Goal: Information Seeking & Learning: Check status

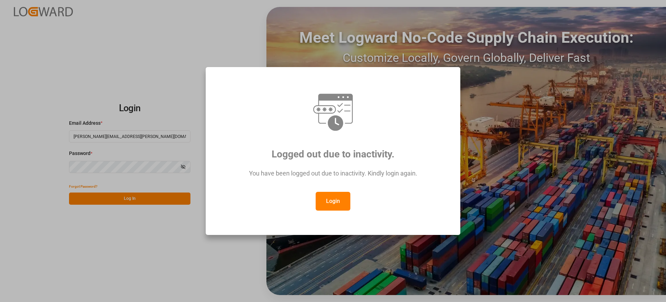
click at [340, 199] on button "Login" at bounding box center [333, 201] width 35 height 19
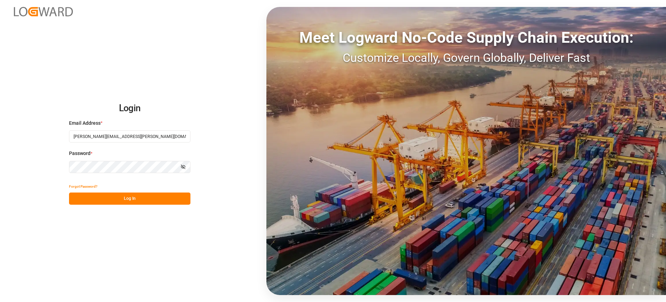
click at [143, 193] on button "Log In" at bounding box center [129, 198] width 121 height 12
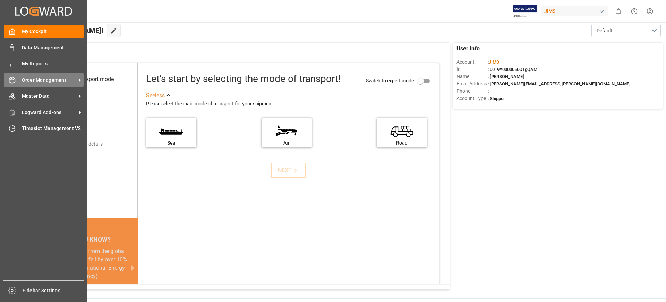
click at [65, 84] on div "Order Management Order Management" at bounding box center [44, 80] width 80 height 14
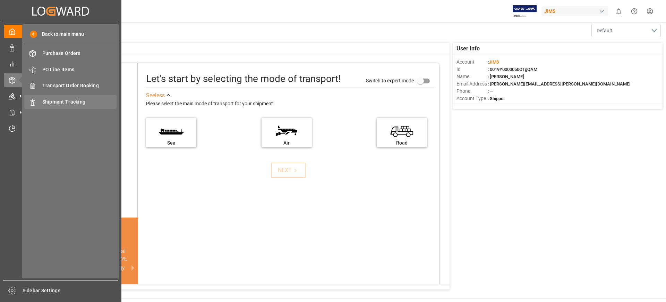
click at [69, 106] on div "Shipment Tracking Shipment Tracking" at bounding box center [70, 102] width 92 height 14
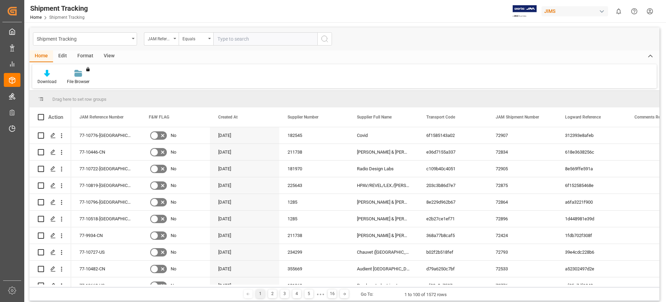
click at [258, 50] on div "Home Edit Format View" at bounding box center [345, 56] width 630 height 12
click at [255, 40] on input "text" at bounding box center [265, 38] width 104 height 13
paste input "77-10473-CN"
type input "77-10473-CN"
click at [326, 42] on icon "search button" at bounding box center [325, 39] width 8 height 8
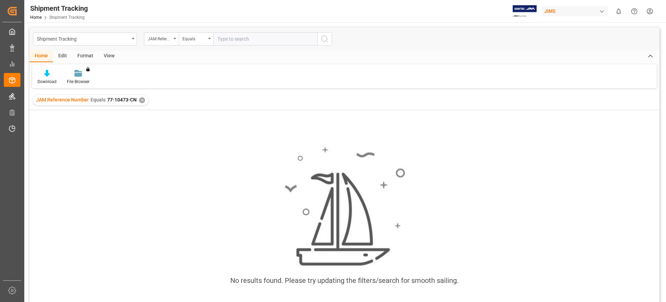
click at [52, 160] on div "No results found. Please try updating the filters/search for smooth sailing." at bounding box center [345, 219] width 630 height 158
click at [252, 36] on input "text" at bounding box center [265, 38] width 104 height 13
paste input "77-10473-CN"
click at [215, 37] on input "77-10473-CN" at bounding box center [265, 38] width 104 height 13
click at [203, 116] on div "No results found. Please try updating the filters/search for smooth sailing." at bounding box center [345, 215] width 630 height 210
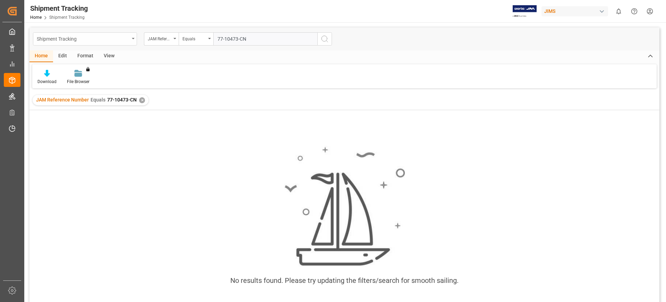
drag, startPoint x: 193, startPoint y: 37, endPoint x: 129, endPoint y: 42, distance: 64.0
click at [129, 42] on div "Shipment Tracking JAM Reference Number Equals 77-10473-CN" at bounding box center [182, 38] width 299 height 13
paste input "243-BE"
type input "77-10243-BE"
click at [142, 101] on div "✕" at bounding box center [142, 100] width 6 height 6
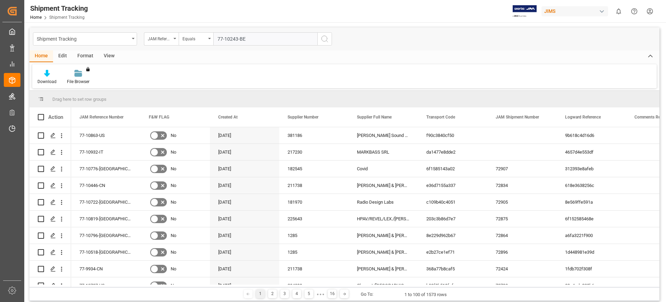
click at [330, 40] on button "search button" at bounding box center [325, 38] width 15 height 13
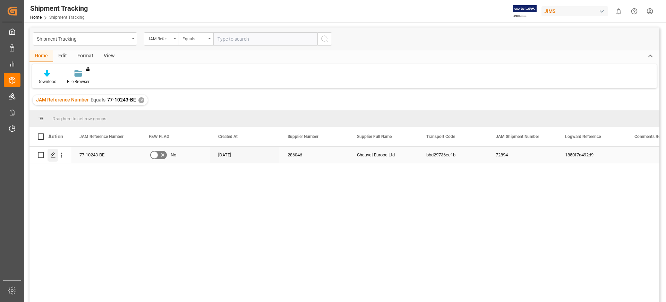
click at [55, 154] on icon "Press SPACE to select this row." at bounding box center [53, 155] width 6 height 6
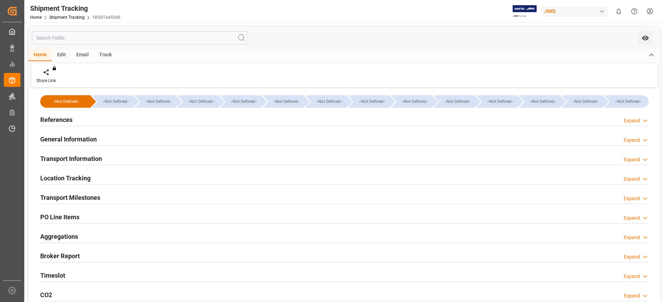
click at [80, 155] on h2 "Transport Information" at bounding box center [71, 158] width 62 height 9
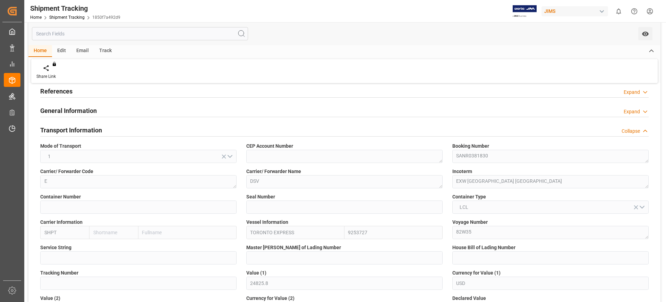
scroll to position [43, 0]
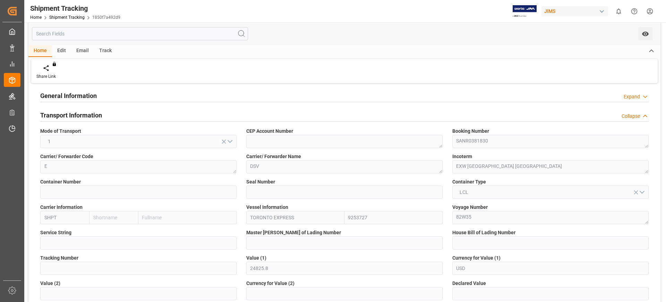
click at [77, 114] on h2 "Transport Information" at bounding box center [71, 114] width 62 height 9
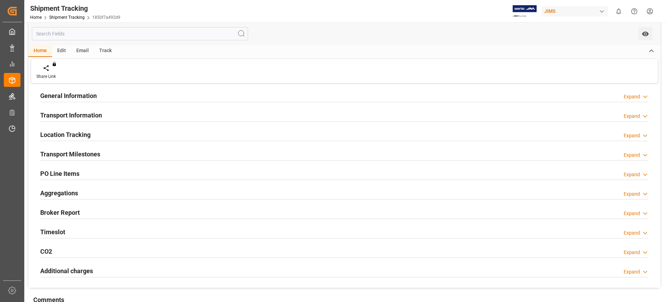
click at [86, 230] on div "Timeslot Expand" at bounding box center [344, 231] width 609 height 13
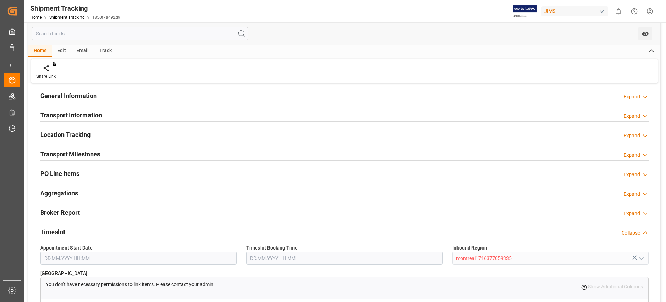
click at [86, 230] on div "Timeslot Collapse" at bounding box center [344, 231] width 609 height 13
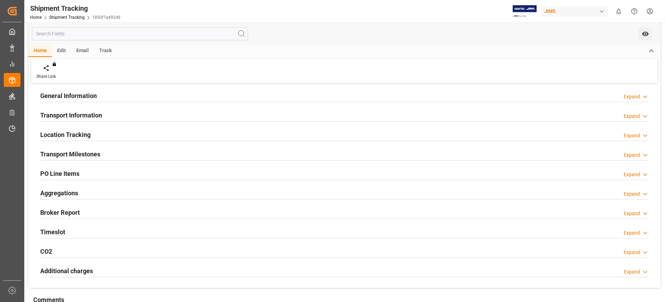
click at [86, 230] on div "Timeslot Expand" at bounding box center [344, 231] width 609 height 13
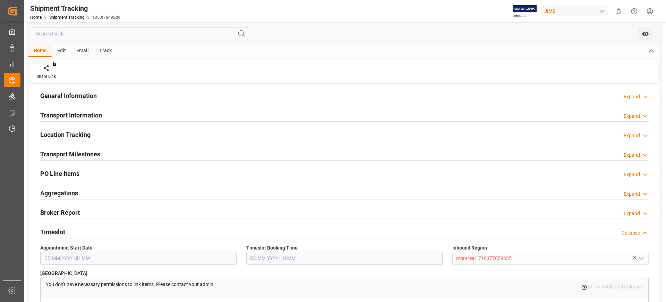
click at [52, 230] on h2 "Timeslot" at bounding box center [52, 231] width 25 height 9
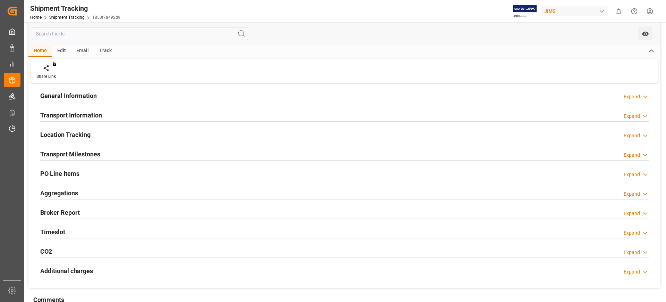
click at [87, 149] on div "Transport Milestones" at bounding box center [70, 153] width 60 height 13
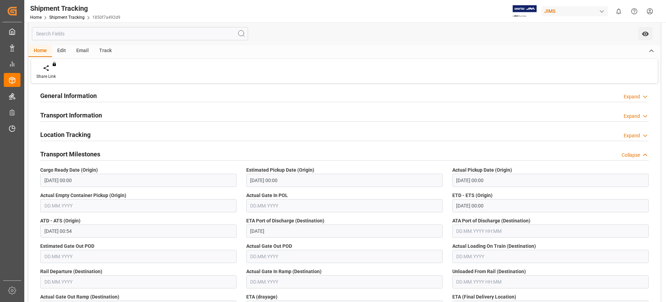
click at [87, 149] on div "Transport Milestones" at bounding box center [70, 153] width 60 height 13
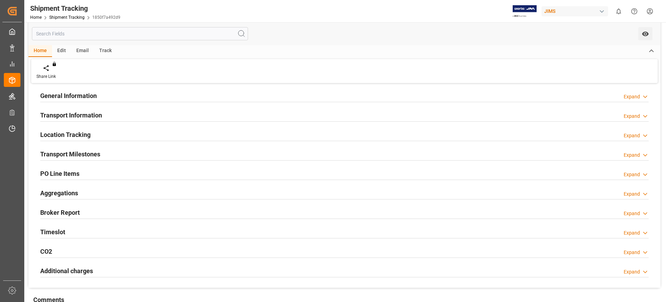
click at [102, 28] on input "text" at bounding box center [140, 33] width 216 height 13
click at [77, 15] on link "Shipment Tracking" at bounding box center [66, 17] width 35 height 5
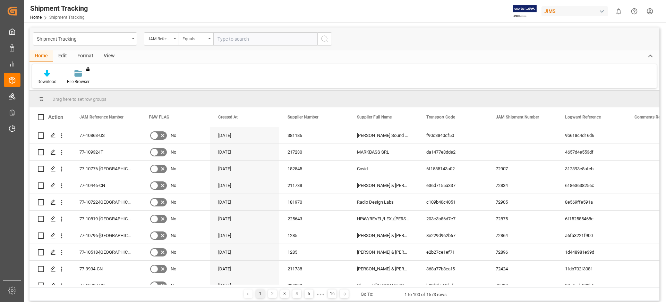
click at [245, 40] on input "text" at bounding box center [265, 38] width 104 height 13
drag, startPoint x: 237, startPoint y: 35, endPoint x: 229, endPoint y: 36, distance: 8.4
click at [229, 36] on input "77-10243-BE" at bounding box center [265, 38] width 104 height 13
type input "77-10483-BE"
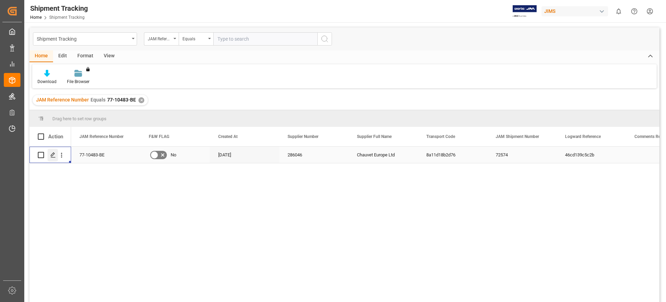
click at [51, 156] on icon "Press SPACE to select this row." at bounding box center [53, 155] width 6 height 6
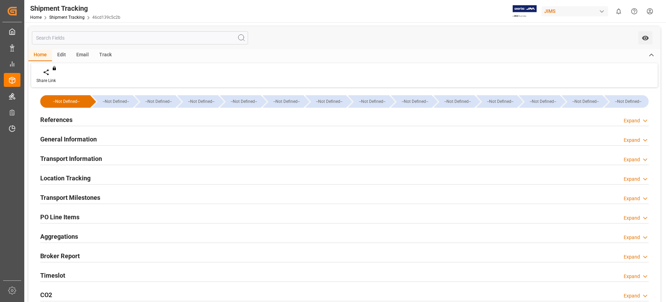
type input "45414"
click at [93, 153] on div "Transport Information" at bounding box center [71, 157] width 62 height 13
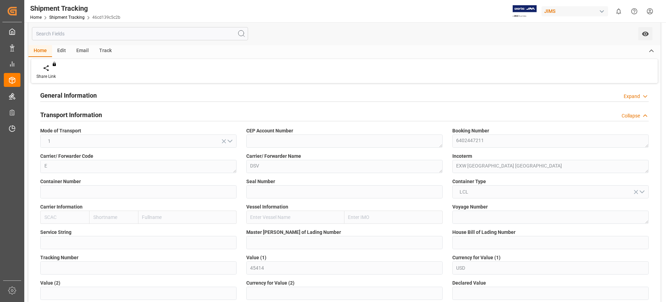
scroll to position [43, 0]
click at [69, 104] on div "General Information Expand" at bounding box center [344, 95] width 619 height 19
click at [67, 111] on h2 "Transport Information" at bounding box center [71, 114] width 62 height 9
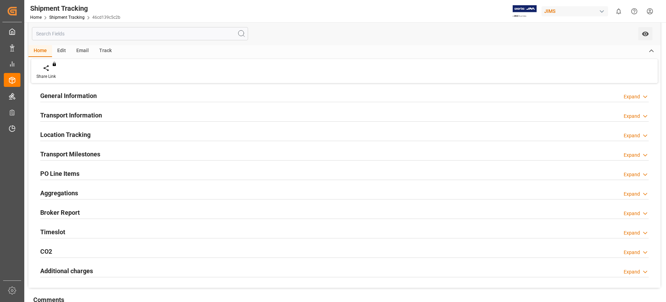
click at [76, 138] on h2 "Location Tracking" at bounding box center [65, 134] width 50 height 9
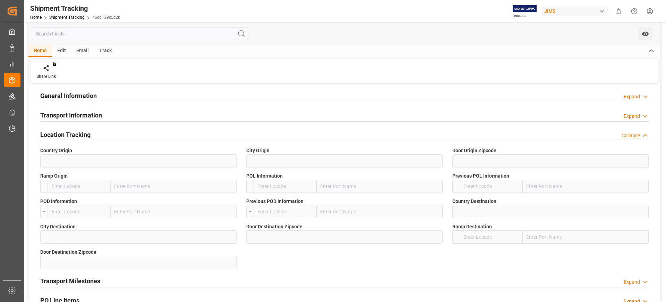
click at [76, 137] on h2 "Location Tracking" at bounding box center [65, 134] width 50 height 9
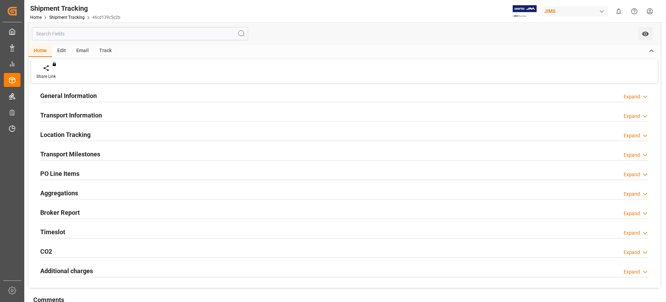
click at [77, 151] on h2 "Transport Milestones" at bounding box center [70, 153] width 60 height 9
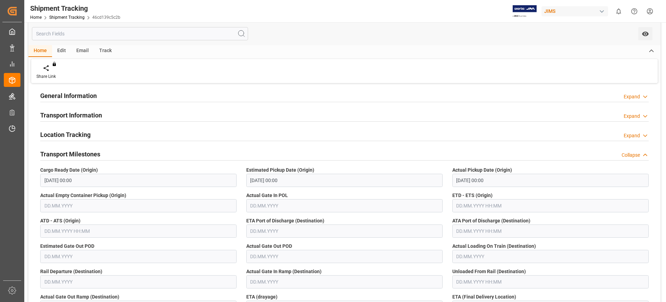
click at [75, 153] on h2 "Transport Milestones" at bounding box center [70, 153] width 60 height 9
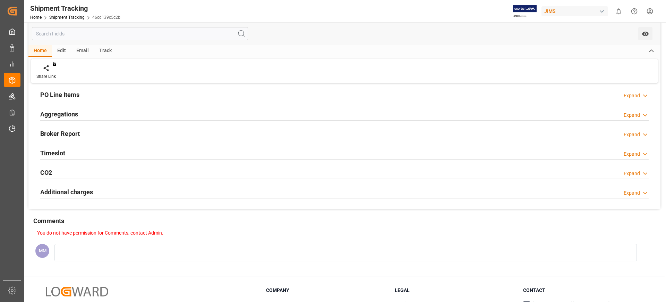
scroll to position [130, 0]
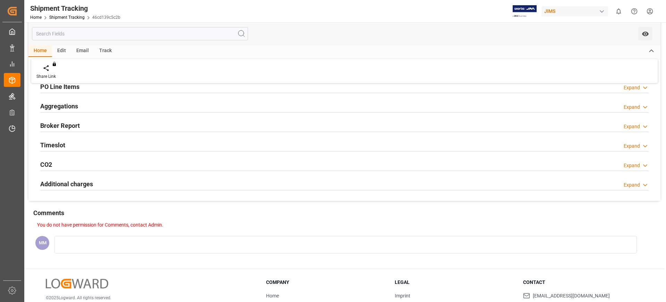
click at [57, 144] on h2 "Timeslot" at bounding box center [52, 144] width 25 height 9
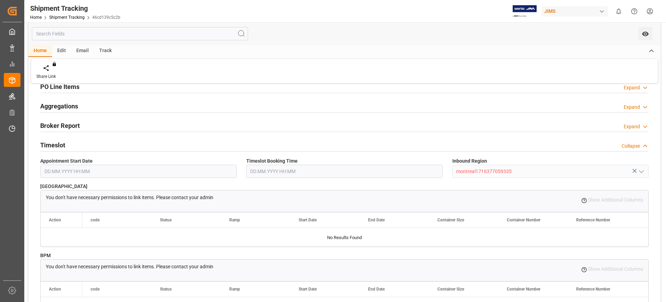
click at [57, 144] on h2 "Timeslot" at bounding box center [52, 144] width 25 height 9
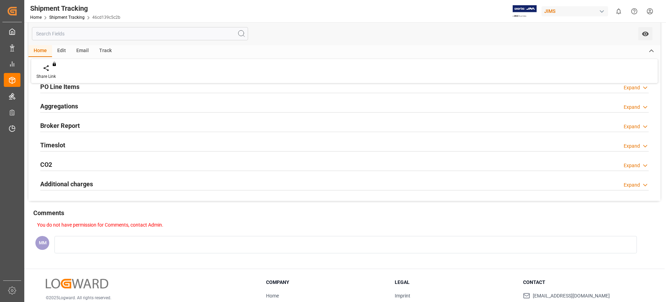
scroll to position [0, 0]
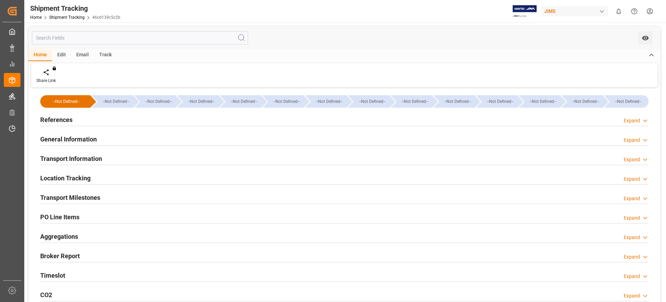
click at [90, 141] on h2 "General Information" at bounding box center [68, 138] width 57 height 9
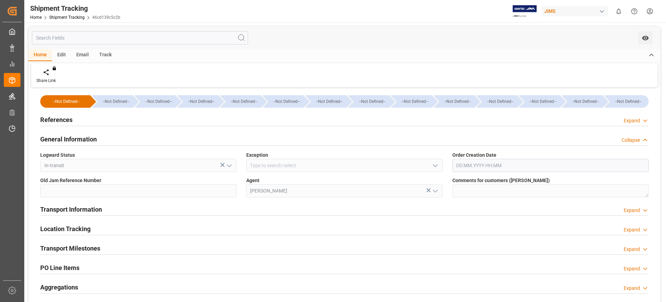
click at [73, 136] on h2 "General Information" at bounding box center [68, 138] width 57 height 9
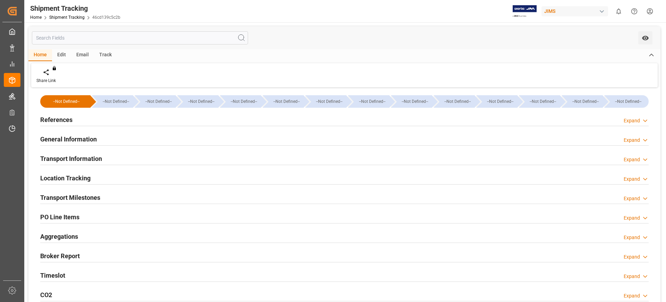
click at [71, 120] on h2 "References" at bounding box center [56, 119] width 32 height 9
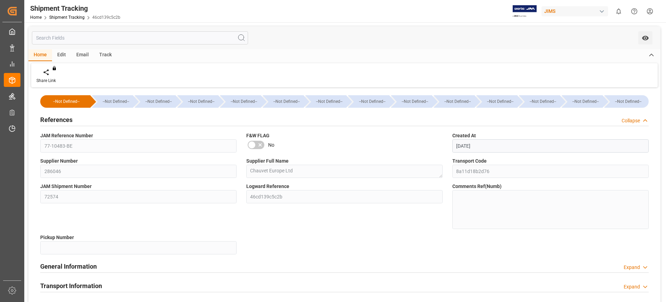
click at [71, 120] on h2 "References" at bounding box center [56, 119] width 32 height 9
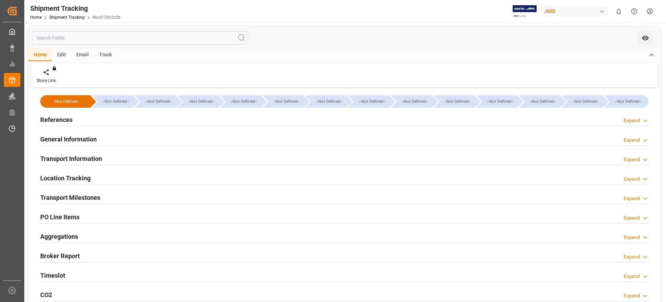
click at [78, 160] on h2 "Transport Information" at bounding box center [71, 158] width 62 height 9
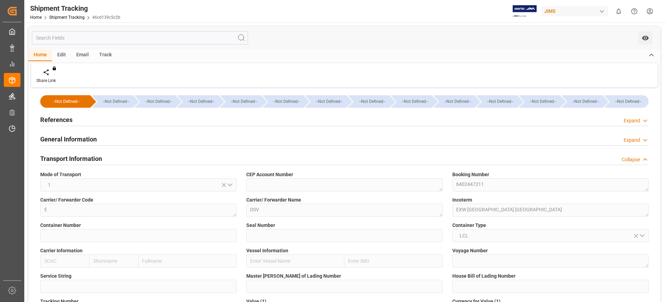
click at [448, 189] on div "Booking Number 6402447211" at bounding box center [551, 180] width 206 height 25
click at [116, 113] on div "References Expand" at bounding box center [344, 118] width 609 height 13
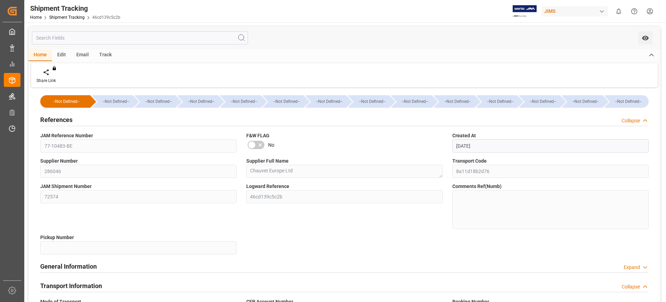
click at [116, 113] on div "References Collapse" at bounding box center [344, 118] width 609 height 13
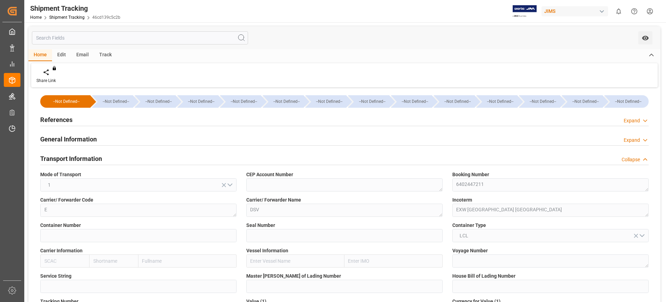
click at [69, 19] on link "Shipment Tracking" at bounding box center [66, 17] width 35 height 5
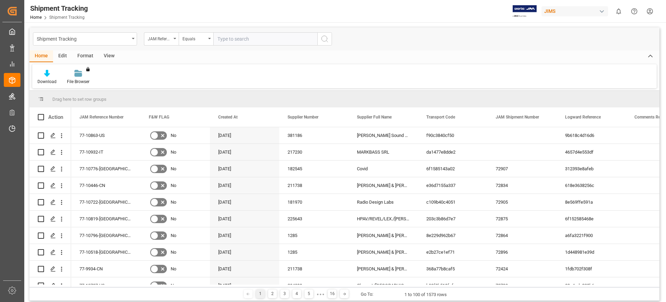
click at [253, 39] on input "text" at bounding box center [265, 38] width 104 height 13
type input "77-9934-CN"
click at [329, 41] on icon "search button" at bounding box center [325, 39] width 8 height 8
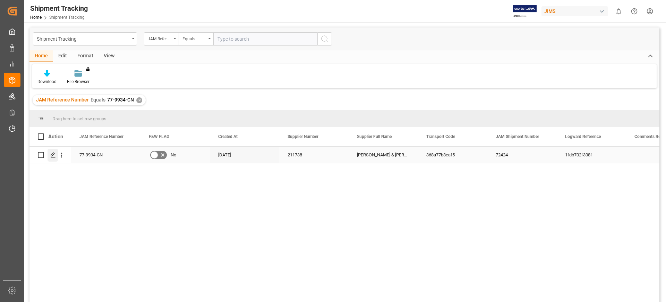
click at [51, 155] on icon "Press SPACE to select this row." at bounding box center [53, 155] width 6 height 6
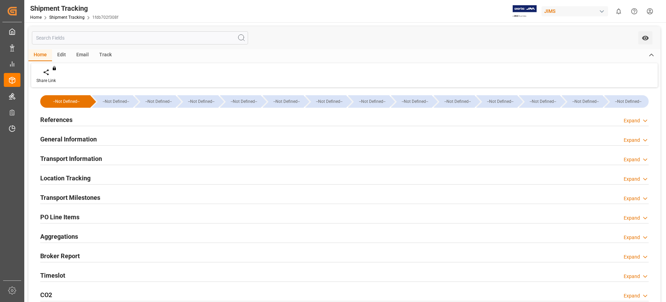
click at [103, 137] on div "General Information Expand" at bounding box center [344, 138] width 609 height 13
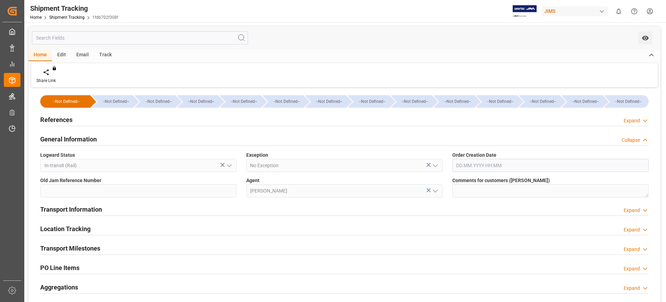
click at [92, 114] on div "References Expand" at bounding box center [344, 118] width 609 height 13
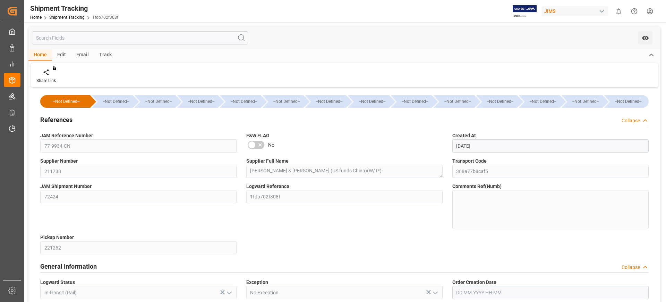
click at [61, 118] on h2 "References" at bounding box center [56, 119] width 32 height 9
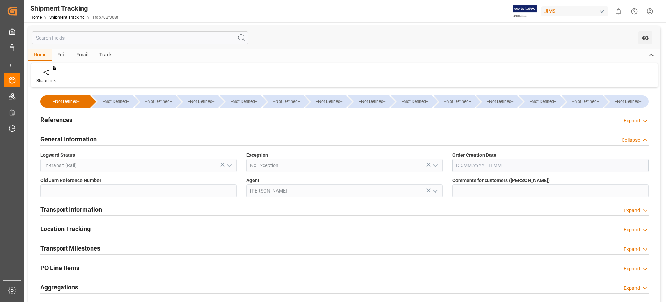
click at [78, 140] on h2 "General Information" at bounding box center [68, 138] width 57 height 9
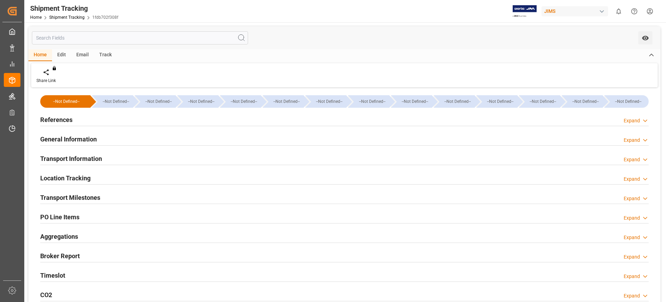
click at [90, 158] on h2 "Transport Information" at bounding box center [71, 158] width 62 height 9
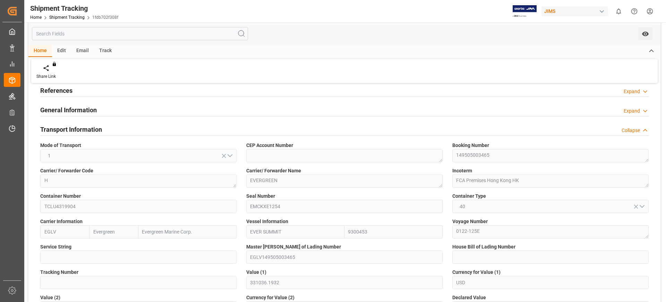
scroll to position [43, 0]
